Goal: Task Accomplishment & Management: Manage account settings

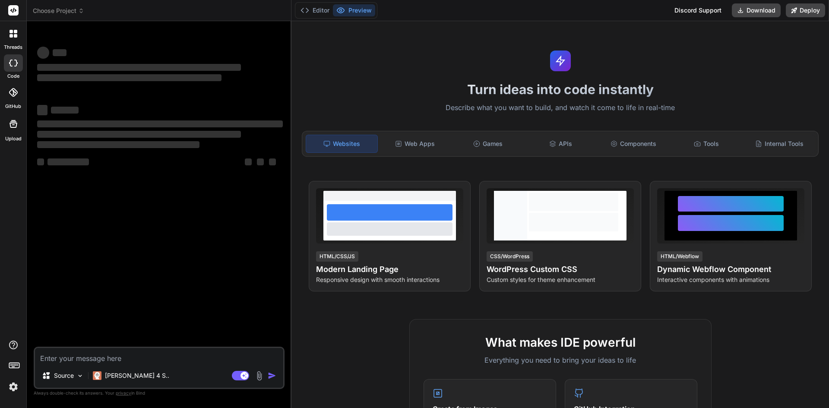
click at [16, 384] on img at bounding box center [13, 387] width 15 height 15
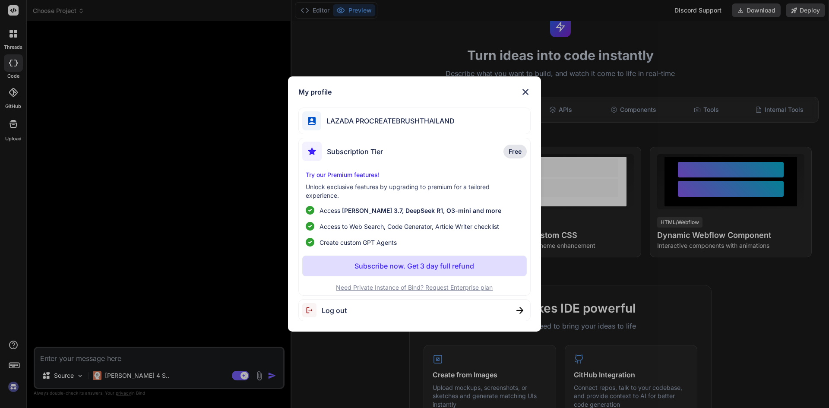
scroll to position [86, 0]
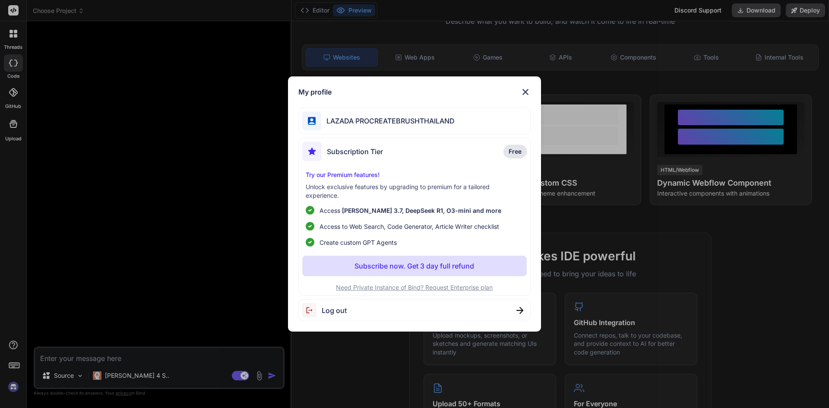
click at [524, 89] on img at bounding box center [525, 92] width 10 height 10
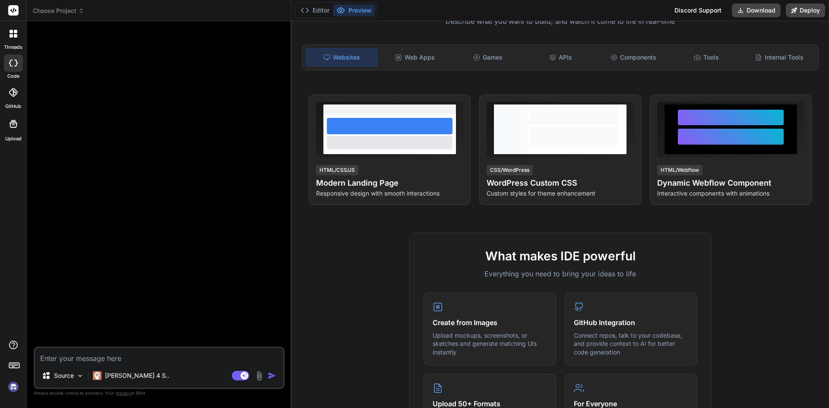
click at [19, 33] on div at bounding box center [13, 34] width 18 height 18
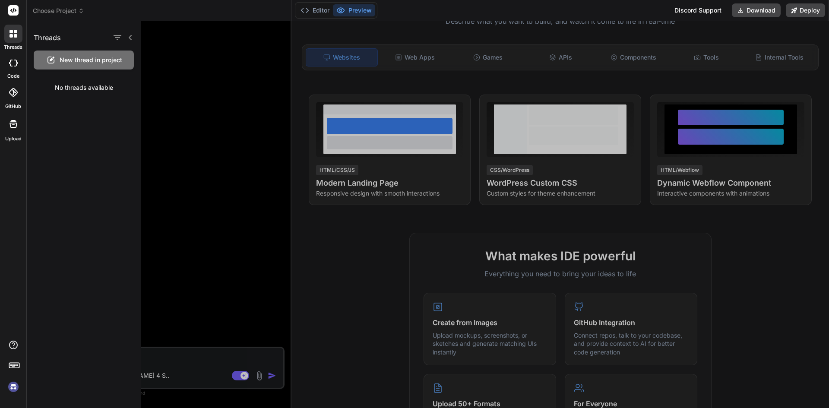
click at [13, 381] on img at bounding box center [13, 387] width 15 height 15
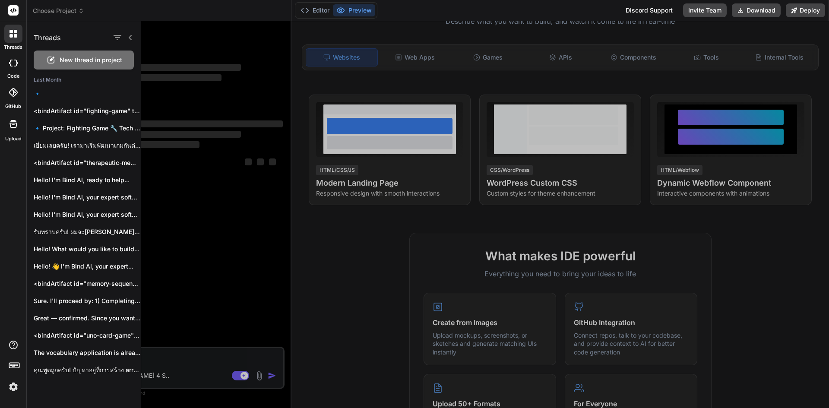
click at [11, 388] on img at bounding box center [13, 387] width 15 height 15
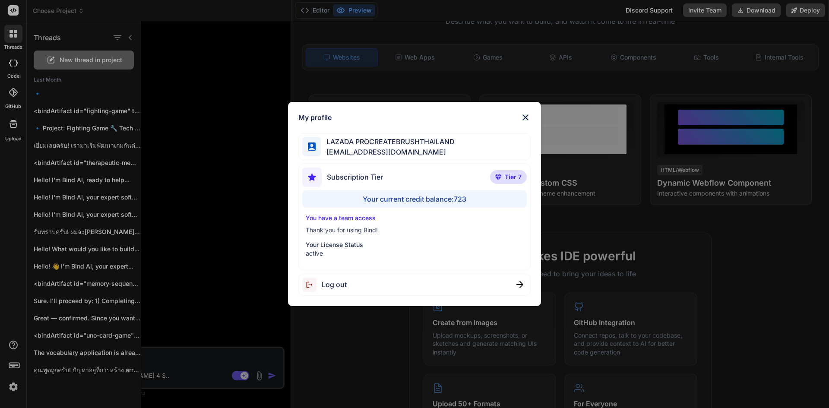
click at [187, 200] on div "My profile LAZADA PROCREATEBRUSHTHAILAND [EMAIL_ADDRESS][DOMAIN_NAME] Subscript…" at bounding box center [414, 204] width 829 height 408
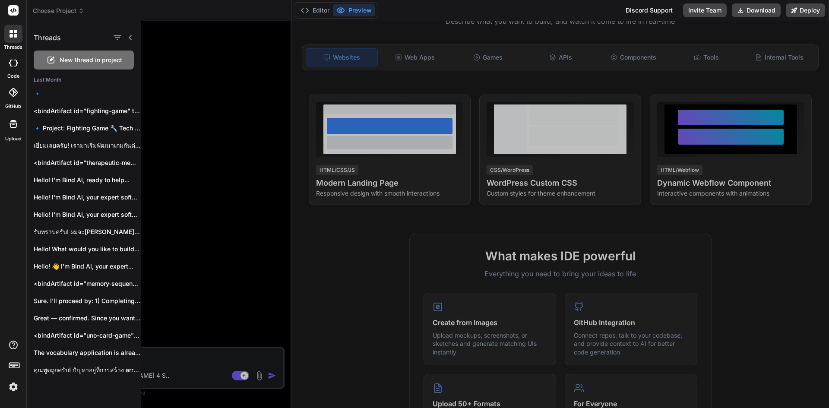
click at [15, 386] on img at bounding box center [13, 387] width 15 height 15
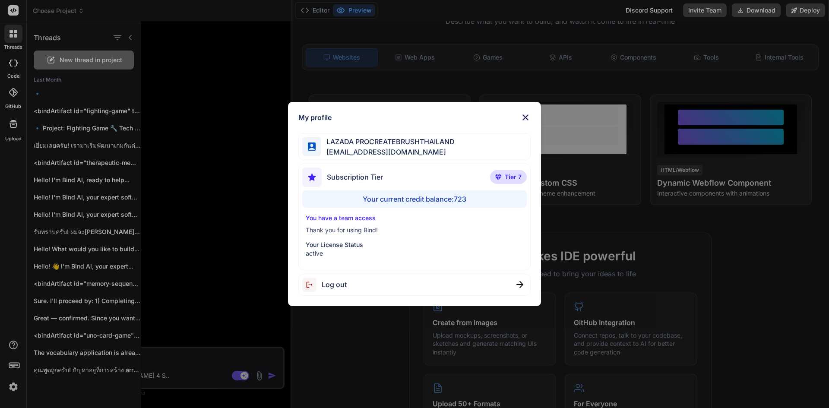
click at [191, 181] on div "My profile LAZADA PROCREATEBRUSHTHAILAND [EMAIL_ADDRESS][DOMAIN_NAME] Subscript…" at bounding box center [414, 204] width 829 height 408
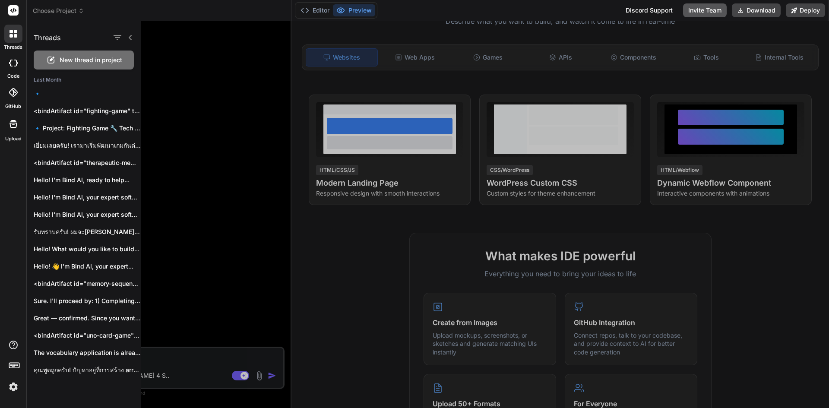
click at [704, 11] on button "Invite Team" at bounding box center [705, 10] width 44 height 14
click at [14, 10] on rect at bounding box center [13, 10] width 10 height 10
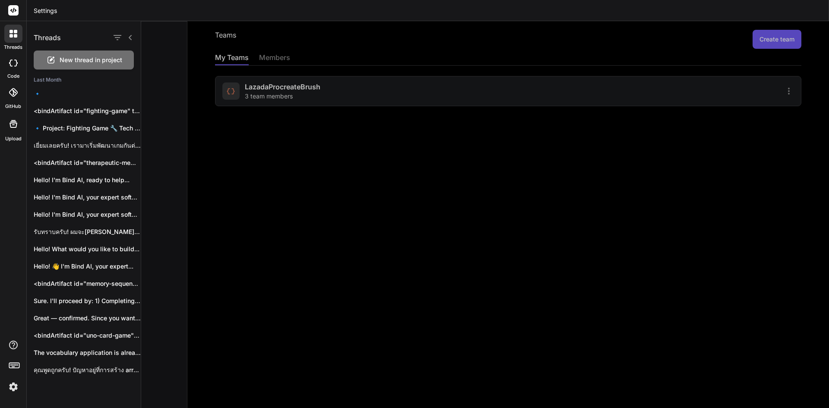
click at [10, 66] on div at bounding box center [13, 62] width 19 height 17
type textarea "x"
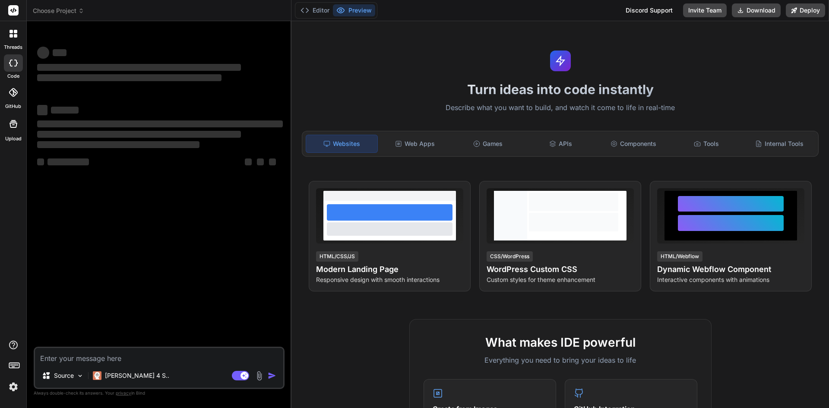
click at [20, 35] on div at bounding box center [13, 34] width 18 height 18
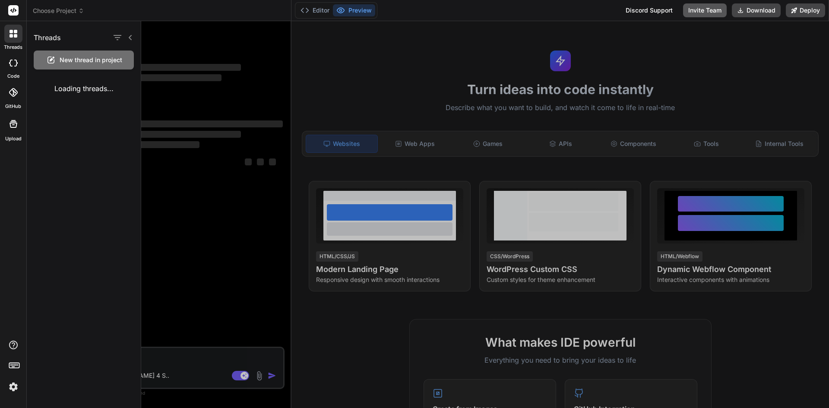
click at [707, 10] on button "Invite Team" at bounding box center [705, 10] width 44 height 14
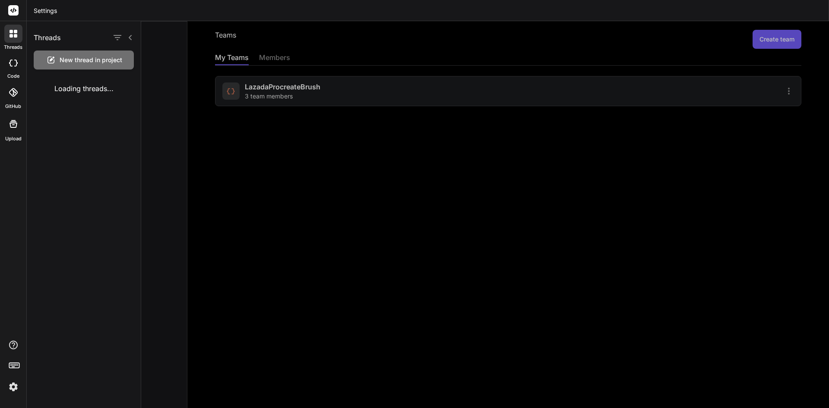
click at [270, 59] on div at bounding box center [485, 214] width 688 height 387
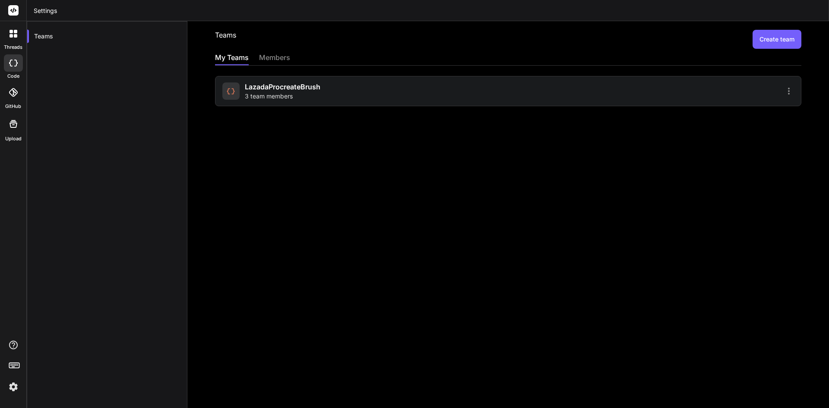
click at [277, 54] on div "members" at bounding box center [274, 58] width 31 height 12
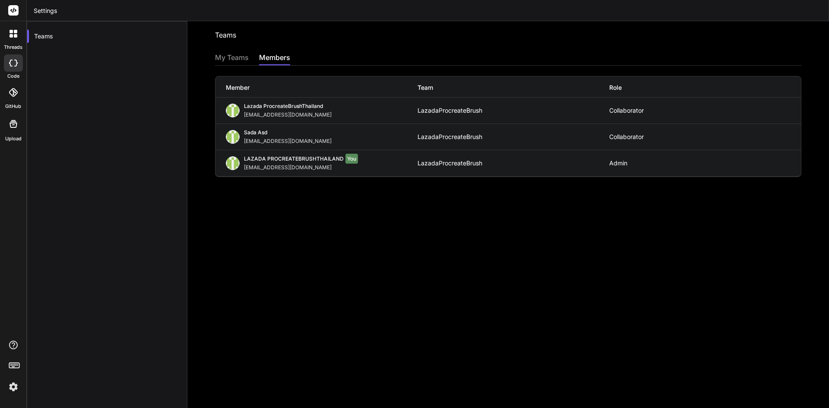
drag, startPoint x: 368, startPoint y: 114, endPoint x: 244, endPoint y: 112, distance: 124.0
click at [244, 112] on div "Lazada ProcreateBrushThailand [EMAIL_ADDRESS][DOMAIN_NAME]" at bounding box center [322, 111] width 192 height 16
copy div "[EMAIL_ADDRESS][DOMAIN_NAME]"
click at [630, 135] on div "Collaborator" at bounding box center [705, 136] width 192 height 7
click at [235, 50] on div "Teams Invite into a team My Teams members Member Team Role Lazada ProcreateBrus…" at bounding box center [508, 214] width 642 height 387
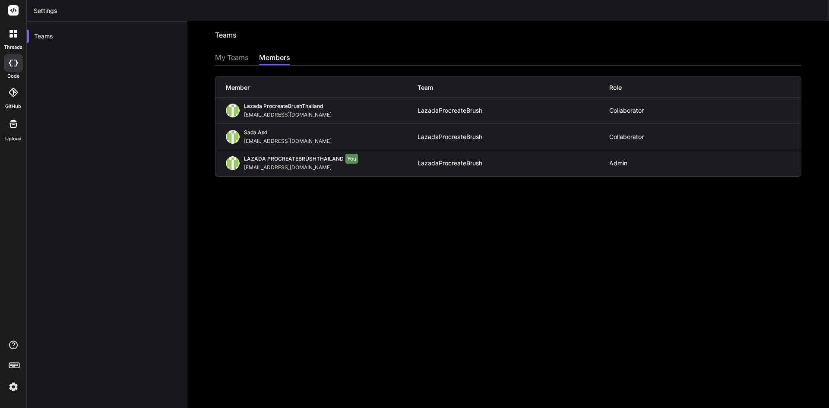
click at [233, 51] on div "Teams Invite into a team My Teams members Member Team Role Lazada ProcreateBrus…" at bounding box center [508, 214] width 642 height 387
click at [227, 56] on div "My Teams" at bounding box center [232, 58] width 34 height 12
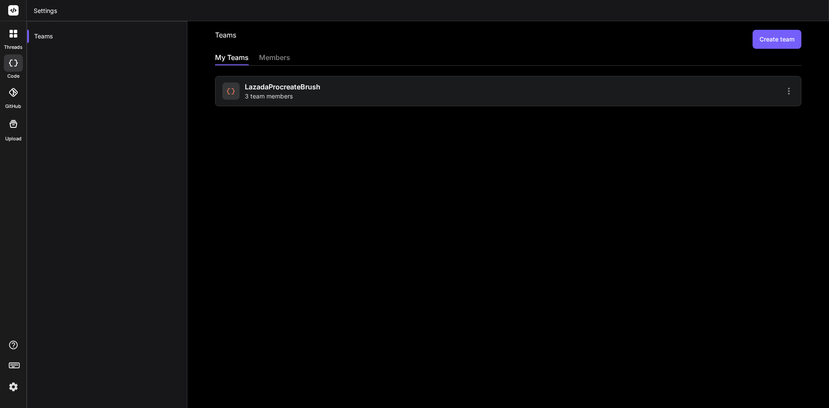
click at [583, 79] on div "LazadaProcreateBrush 3 team members" at bounding box center [508, 91] width 587 height 30
drag, startPoint x: 657, startPoint y: 109, endPoint x: 761, endPoint y: 92, distance: 106.3
click at [663, 107] on div "Teams Create team My Teams members LazadaProcreateBrush 3 team members" at bounding box center [508, 214] width 642 height 387
click at [784, 90] on icon at bounding box center [789, 91] width 10 height 10
click at [753, 98] on li "Settings" at bounding box center [739, 96] width 70 height 16
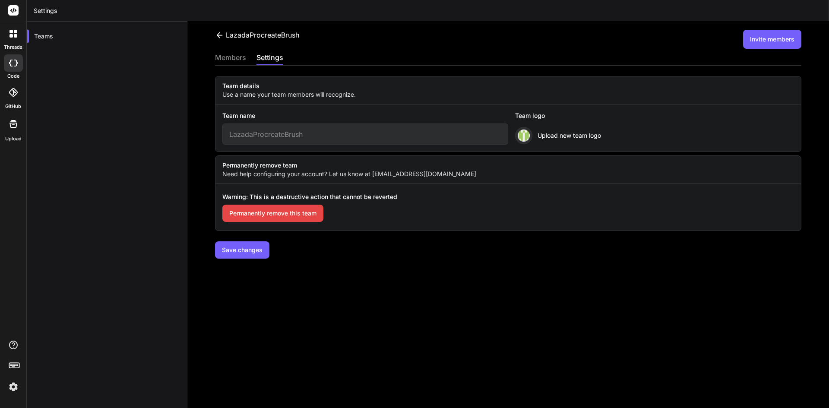
click at [239, 53] on div "members" at bounding box center [230, 58] width 31 height 12
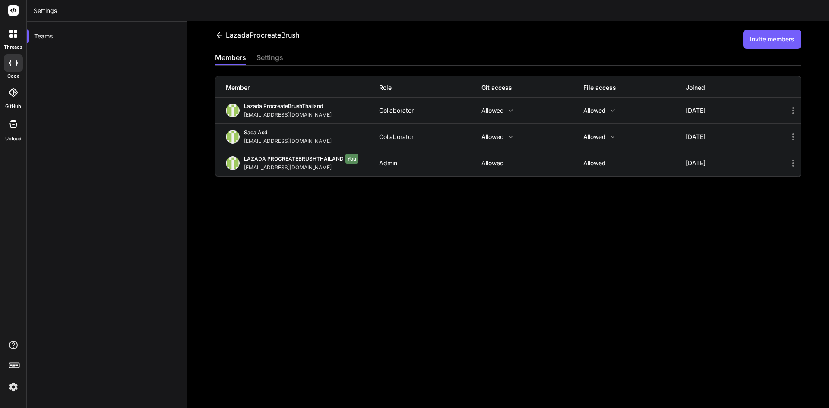
click at [511, 133] on icon at bounding box center [511, 136] width 7 height 7
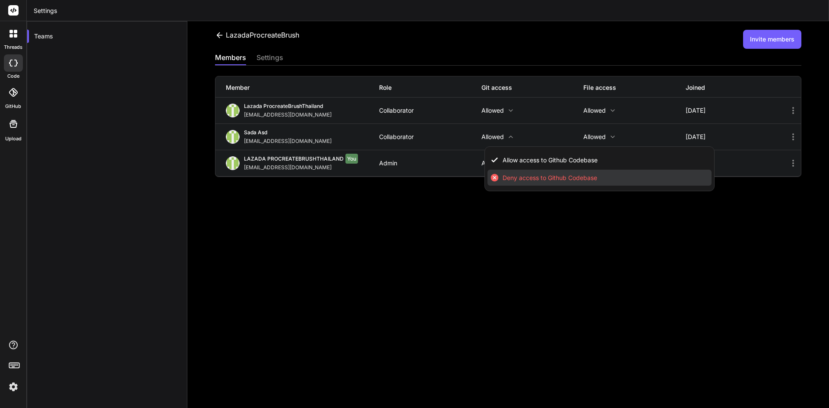
click at [536, 180] on span "Deny access to Github Codebase" at bounding box center [550, 178] width 95 height 9
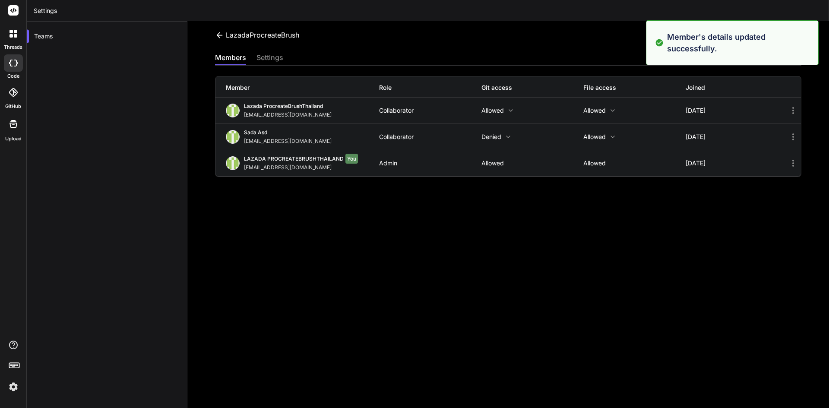
click at [788, 132] on icon at bounding box center [793, 137] width 10 height 10
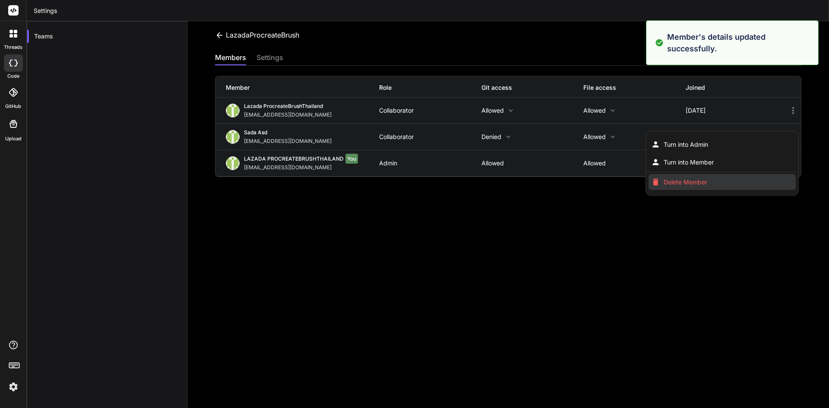
click at [727, 187] on li "Delete Member" at bounding box center [722, 182] width 147 height 16
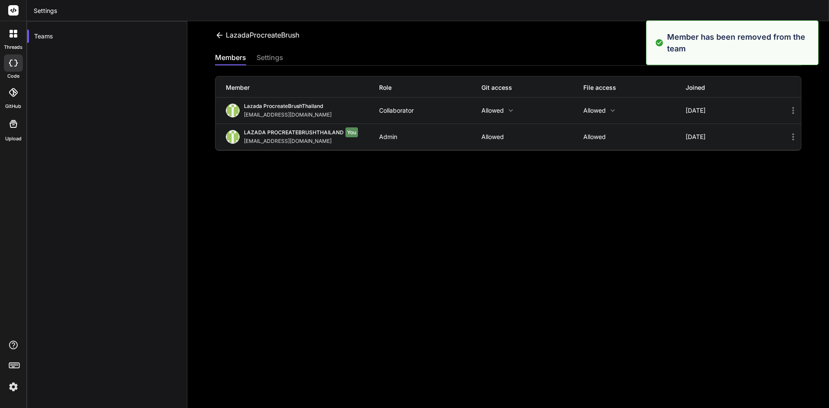
click at [492, 108] on p "Allowed" at bounding box center [533, 110] width 102 height 7
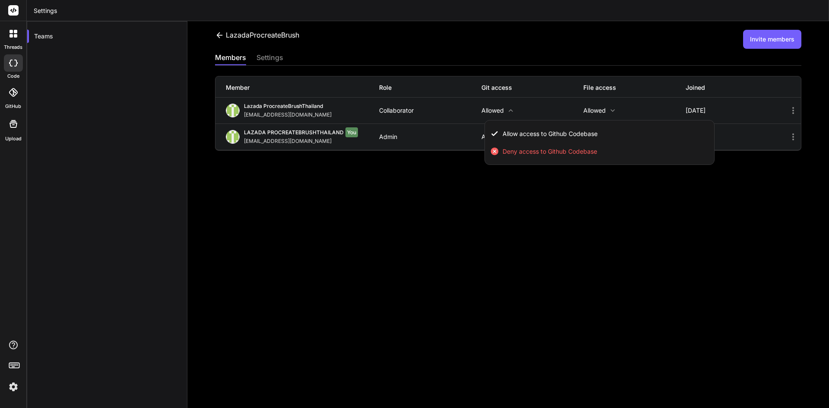
click at [614, 205] on div at bounding box center [414, 204] width 829 height 408
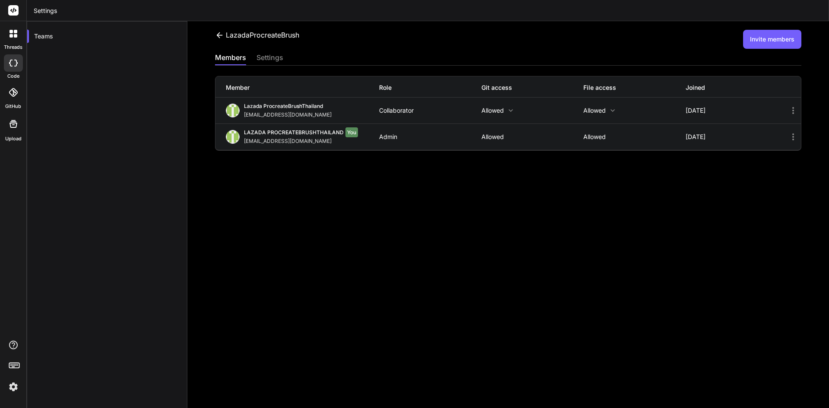
click at [597, 107] on p "Allowed" at bounding box center [635, 110] width 102 height 7
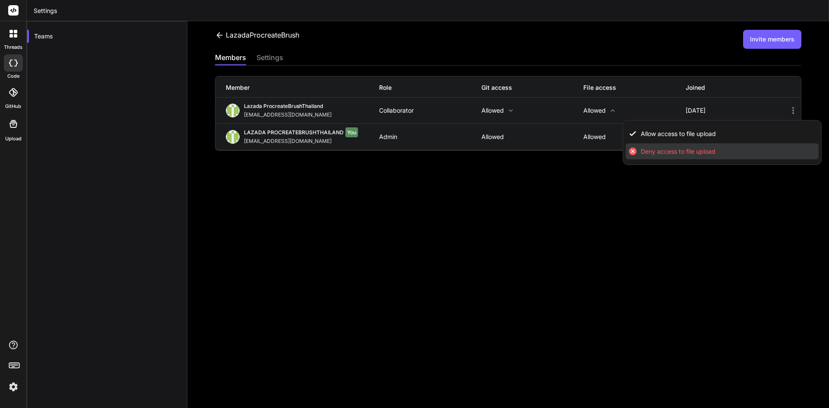
click at [677, 158] on li "Deny access to file upload" at bounding box center [723, 151] width 194 height 16
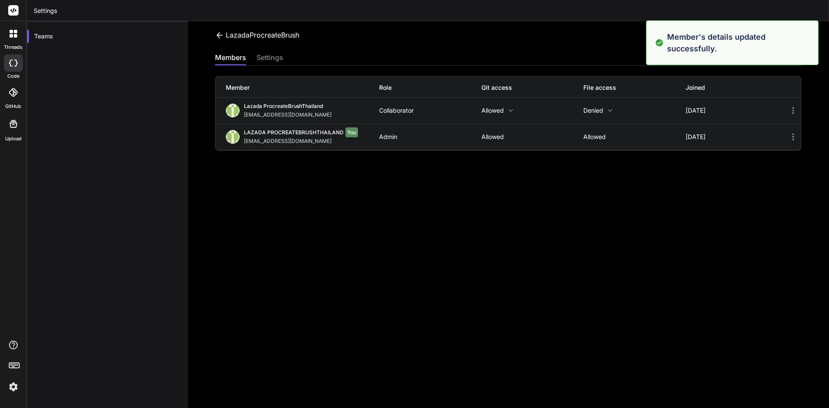
click at [495, 108] on p "Allowed" at bounding box center [533, 110] width 102 height 7
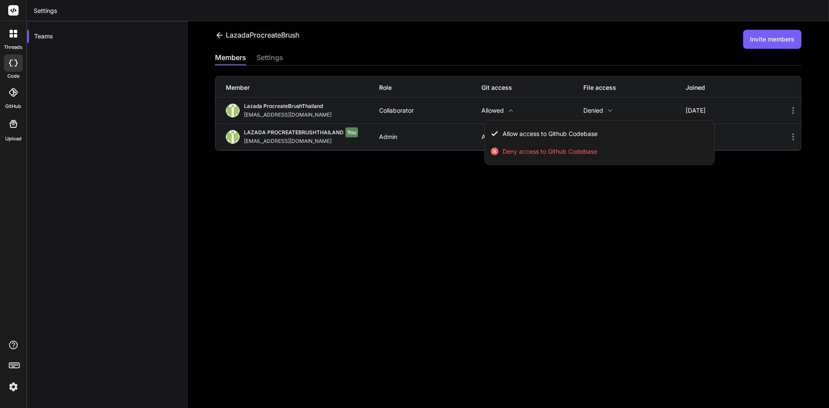
click at [615, 219] on div at bounding box center [414, 204] width 829 height 408
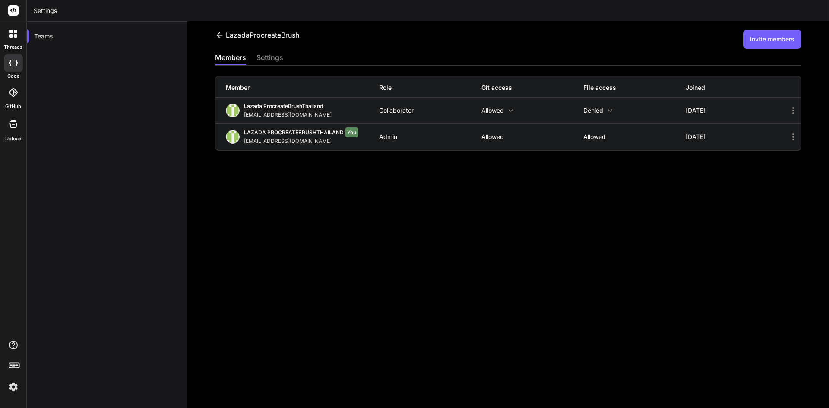
click at [591, 113] on p "Denied" at bounding box center [635, 110] width 102 height 7
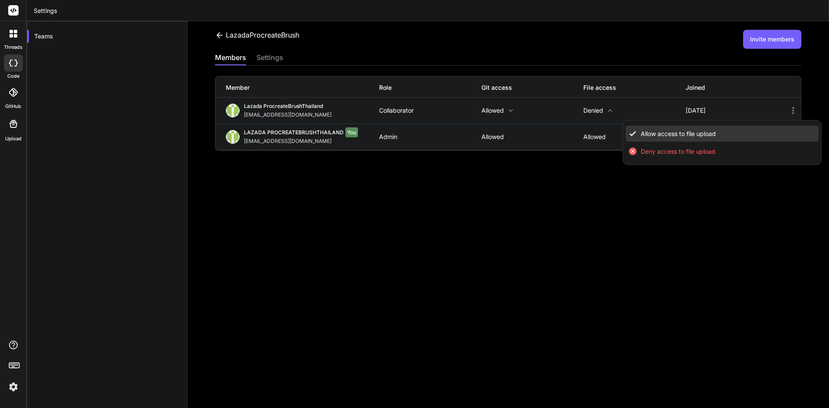
click at [645, 132] on span "Allow access to file upload" at bounding box center [678, 134] width 75 height 9
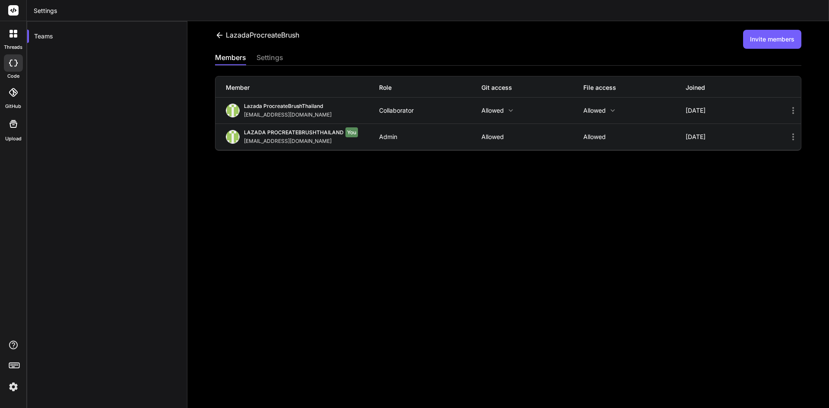
click at [781, 110] on div "Lazada ProcreateBrushThailand [EMAIL_ADDRESS][DOMAIN_NAME] Collaborator Allowed…" at bounding box center [509, 111] width 586 height 26
click at [788, 110] on icon at bounding box center [793, 110] width 10 height 10
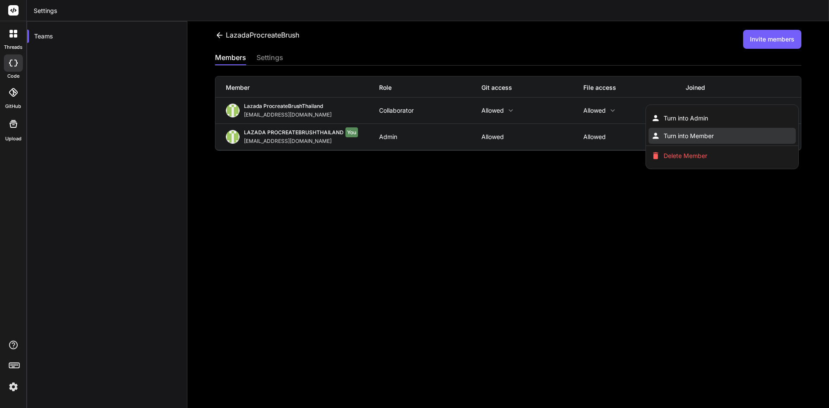
click at [734, 133] on li "Turn into Member" at bounding box center [722, 136] width 147 height 16
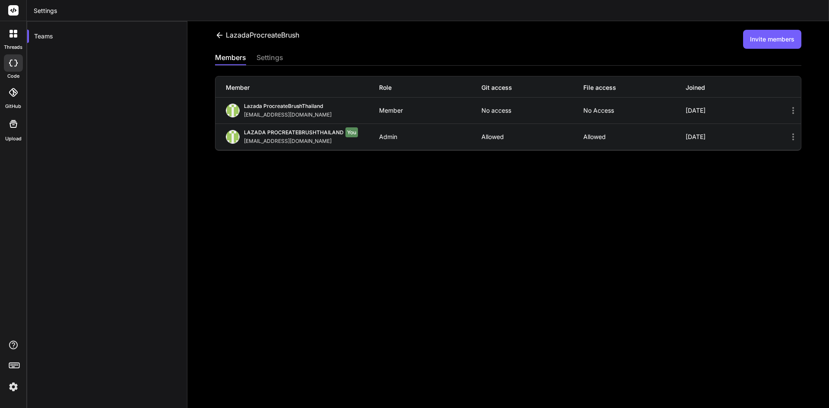
click at [788, 106] on icon at bounding box center [793, 110] width 10 height 10
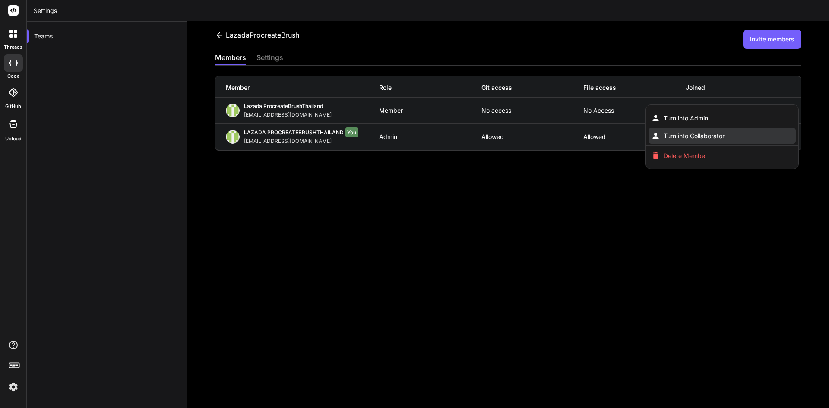
click at [726, 134] on li "Turn into Collaborator" at bounding box center [722, 136] width 147 height 16
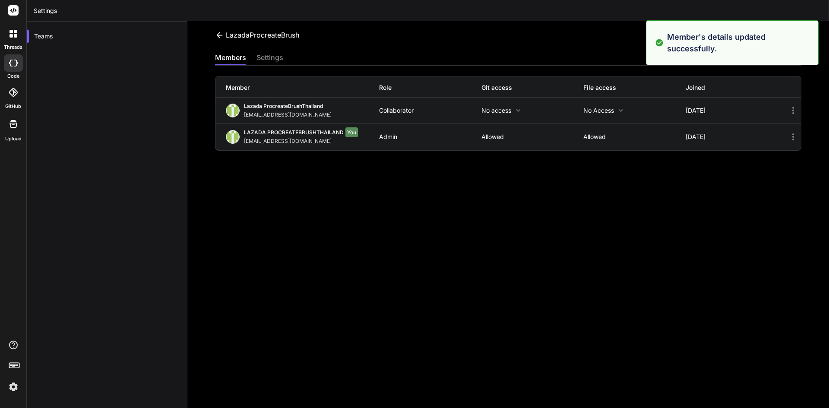
click at [723, 195] on div "LazadaProcreateBrush Invite members members settings Member Role Git access Fil…" at bounding box center [508, 214] width 642 height 387
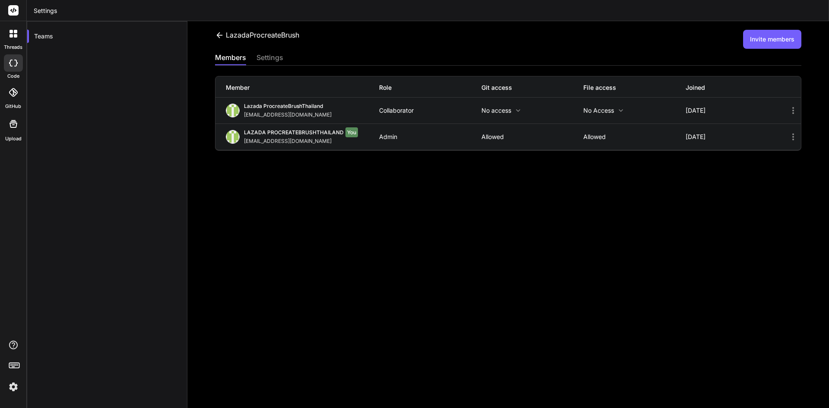
click at [503, 108] on p "No access" at bounding box center [533, 110] width 102 height 7
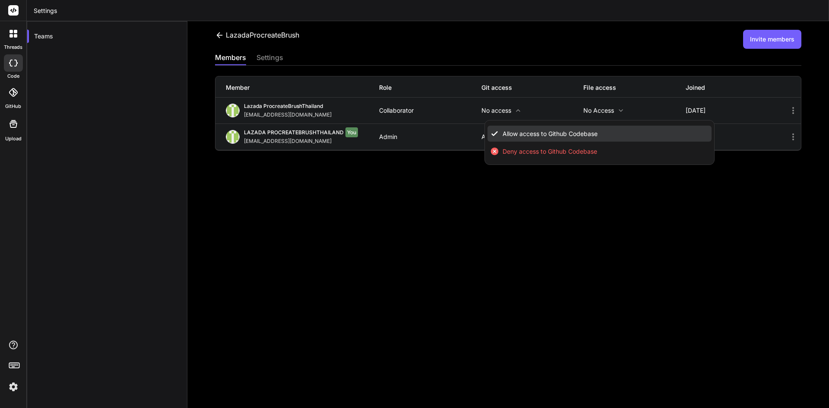
click at [572, 135] on span "Allow access to Github Codebase" at bounding box center [550, 134] width 95 height 9
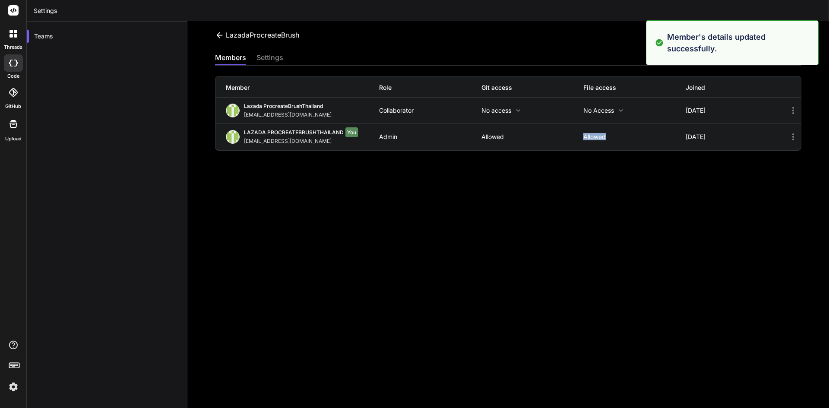
drag, startPoint x: 580, startPoint y: 130, endPoint x: 615, endPoint y: 267, distance: 141.8
click at [615, 267] on div "LazadaProcreateBrush Invite members members settings Member Role Git access Fil…" at bounding box center [508, 214] width 642 height 387
click at [613, 261] on div "LazadaProcreateBrush Invite members members settings Member Role Git access Fil…" at bounding box center [508, 214] width 642 height 387
click at [597, 109] on div "Lazada ProcreateBrushThailand [EMAIL_ADDRESS][DOMAIN_NAME] Collaborator Allowed…" at bounding box center [509, 111] width 586 height 26
click at [599, 111] on p "No access" at bounding box center [635, 110] width 102 height 7
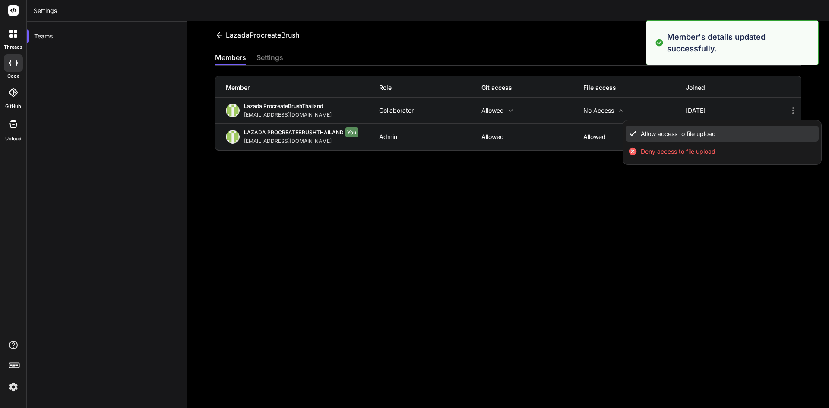
click at [647, 130] on span "Allow access to file upload" at bounding box center [678, 134] width 75 height 9
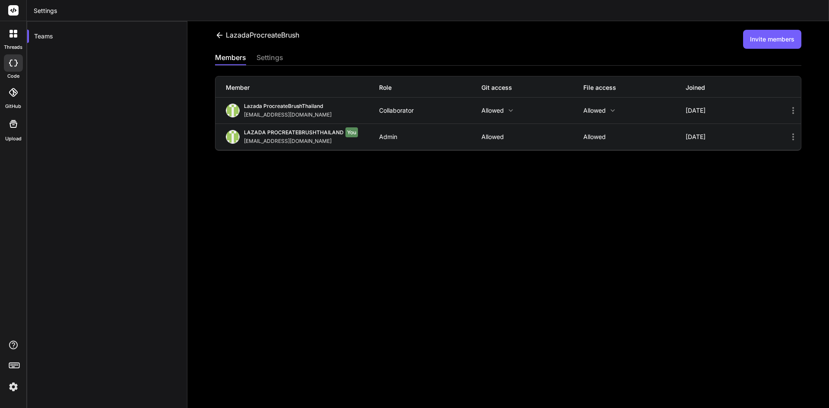
drag, startPoint x: 365, startPoint y: 114, endPoint x: 291, endPoint y: 103, distance: 74.6
click at [288, 110] on div "Lazada ProcreateBrushThailand [EMAIL_ADDRESS][DOMAIN_NAME]" at bounding box center [302, 111] width 153 height 16
click at [383, 185] on div "LazadaProcreateBrush Invite members members settings Member Role Git access Fil…" at bounding box center [508, 214] width 642 height 387
drag, startPoint x: 360, startPoint y: 116, endPoint x: 244, endPoint y: 117, distance: 116.2
click at [244, 117] on div "Lazada ProcreateBrushThailand [EMAIL_ADDRESS][DOMAIN_NAME]" at bounding box center [302, 111] width 153 height 16
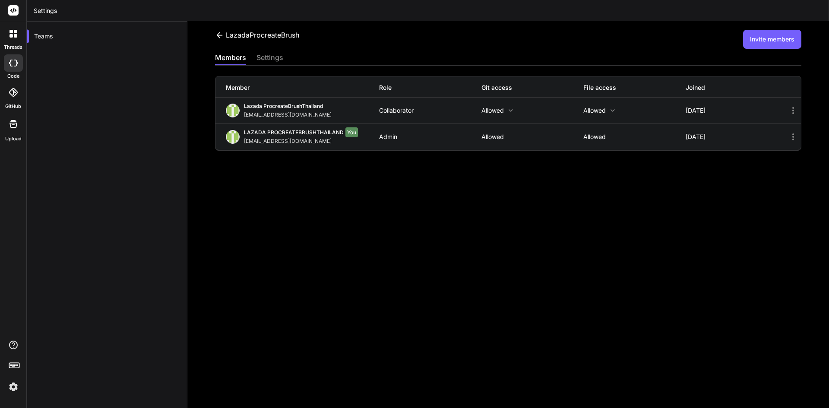
copy div "[EMAIL_ADDRESS][DOMAIN_NAME]"
click at [768, 36] on button "Invite members" at bounding box center [772, 39] width 58 height 19
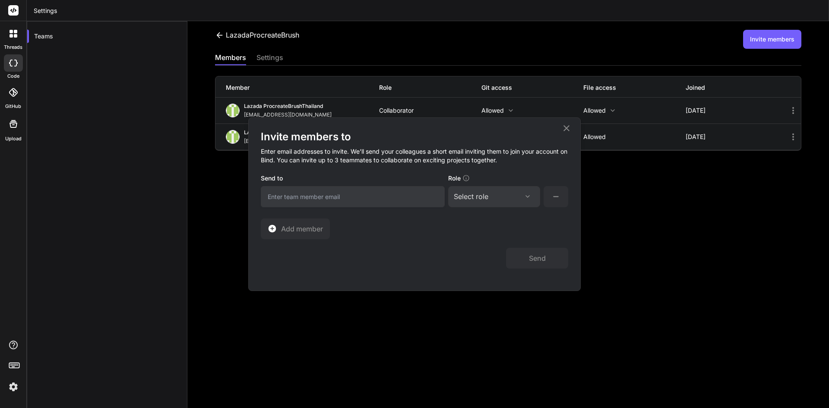
click at [362, 203] on input "email" at bounding box center [353, 196] width 184 height 21
paste input "[EMAIL_ADDRESS][DOMAIN_NAME]"
click at [359, 197] on input "[EMAIL_ADDRESS][DOMAIN_NAME]" at bounding box center [353, 196] width 184 height 21
type input "[EMAIL_ADDRESS][DOMAIN_NAME]"
click at [500, 195] on div "Select role" at bounding box center [494, 196] width 81 height 10
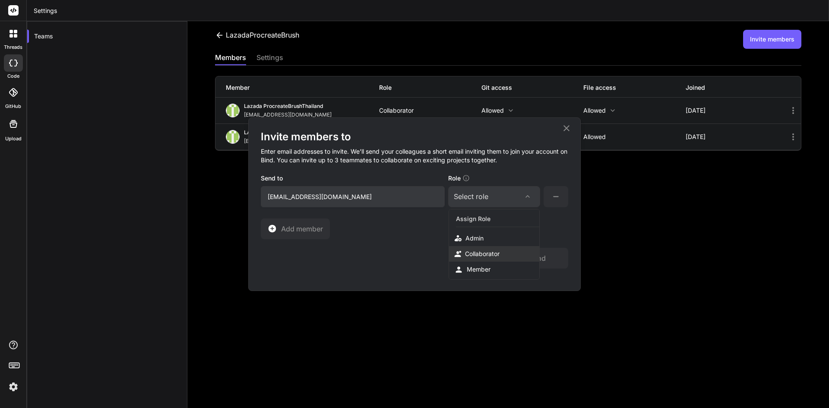
click at [498, 257] on div "Collaborator" at bounding box center [482, 254] width 35 height 9
click at [542, 260] on button "Send" at bounding box center [537, 258] width 62 height 21
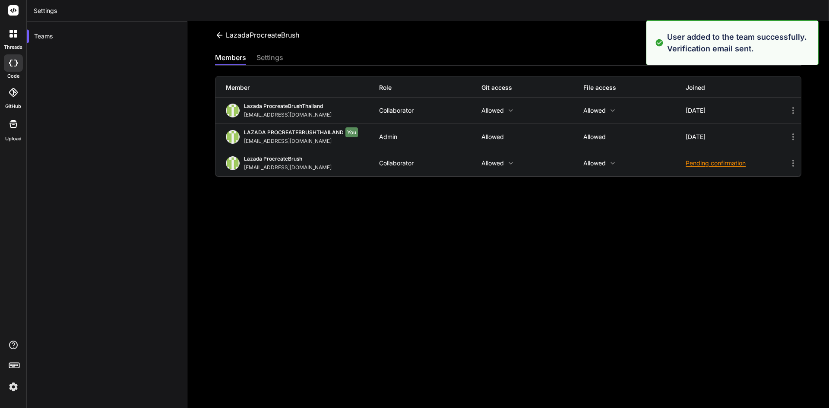
click at [563, 54] on div "members settings" at bounding box center [508, 58] width 587 height 13
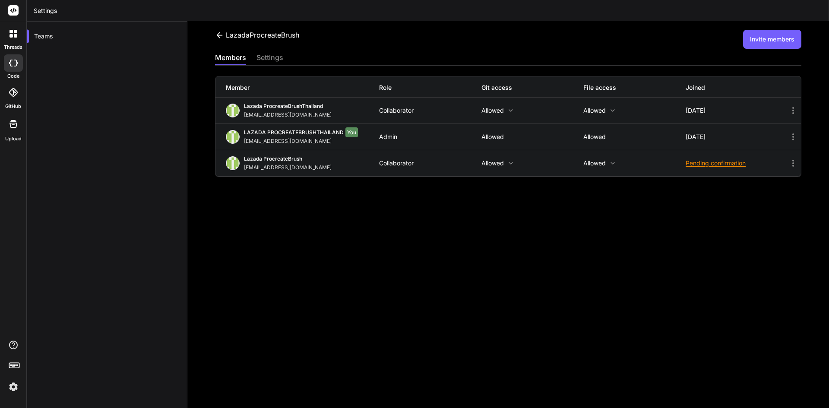
click at [782, 37] on button "Invite members" at bounding box center [772, 39] width 58 height 19
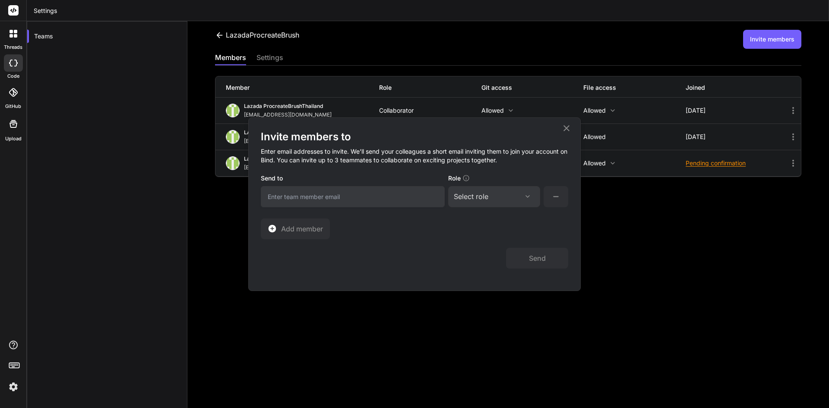
click at [358, 192] on input "email" at bounding box center [353, 196] width 184 height 21
paste input "[EMAIL_ADDRESS][DOMAIN_NAME]"
click at [358, 196] on input "[EMAIL_ADDRESS][DOMAIN_NAME]" at bounding box center [353, 196] width 184 height 21
type input "[EMAIL_ADDRESS][DOMAIN_NAME]"
click at [520, 199] on div "Select role" at bounding box center [494, 196] width 81 height 10
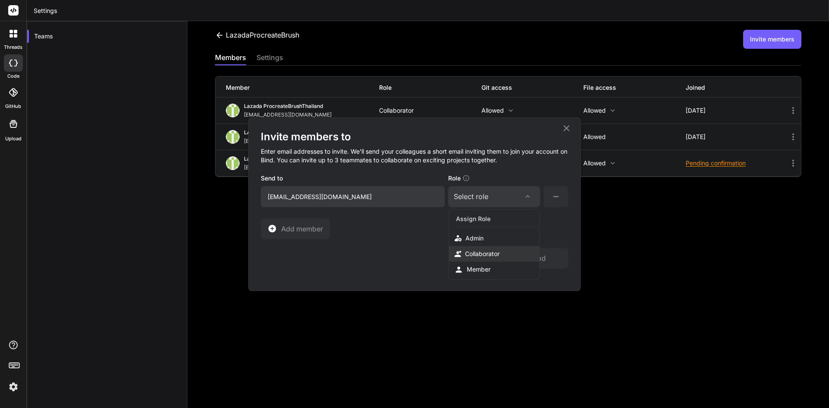
click at [507, 250] on div "Collaborator" at bounding box center [494, 254] width 90 height 16
click at [546, 256] on button "Send" at bounding box center [537, 258] width 62 height 21
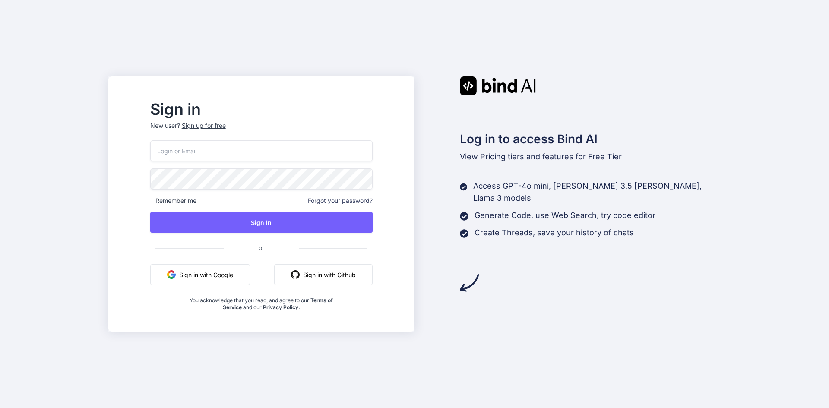
click at [282, 142] on input "email" at bounding box center [261, 150] width 222 height 21
click at [250, 271] on button "Sign in with Google" at bounding box center [200, 274] width 100 height 21
